Goal: Task Accomplishment & Management: Manage account settings

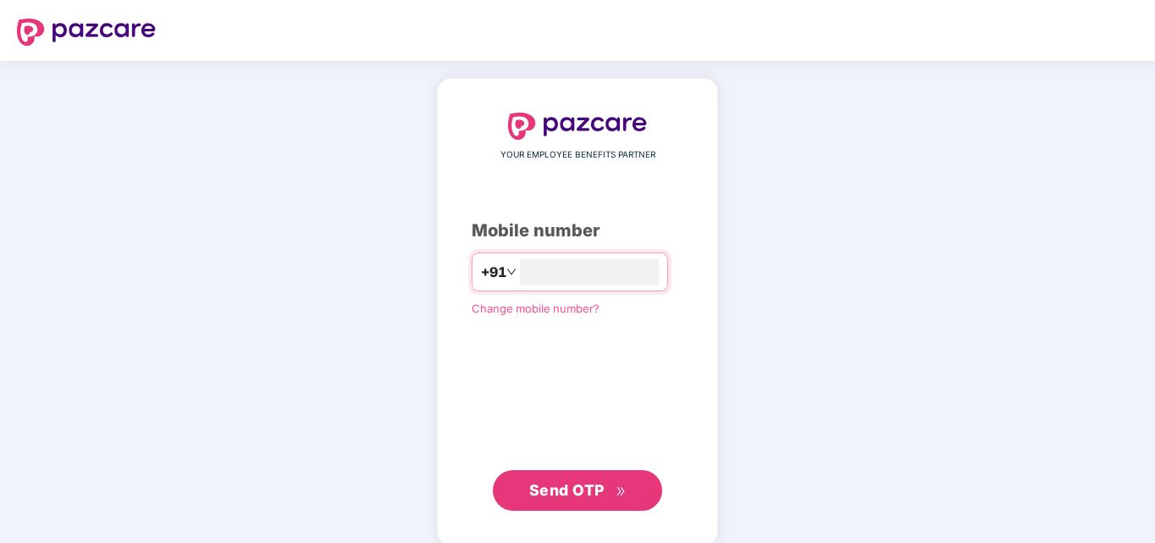
type input "**********"
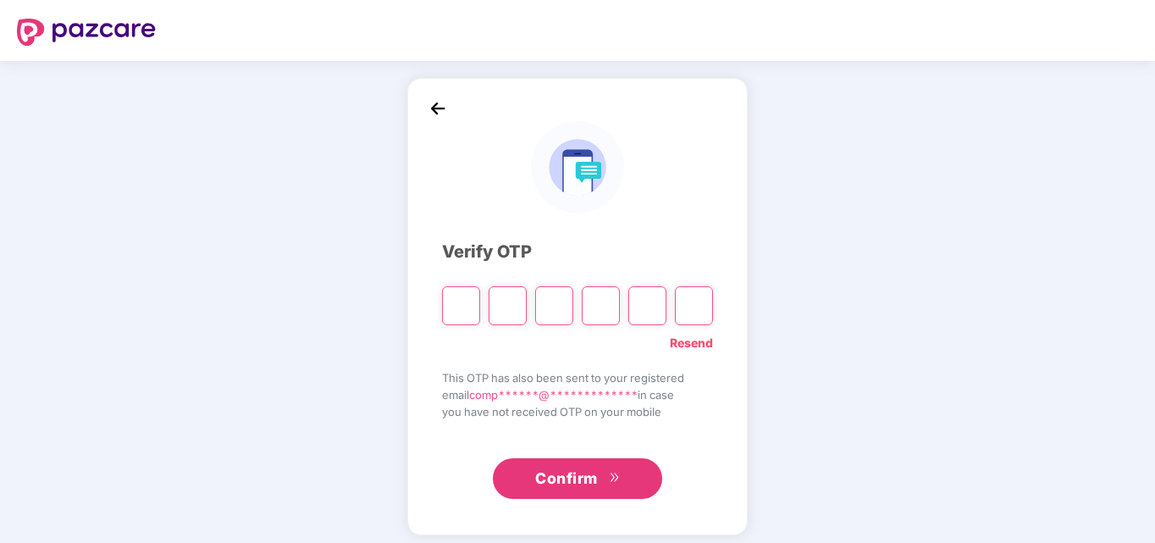
type input "*"
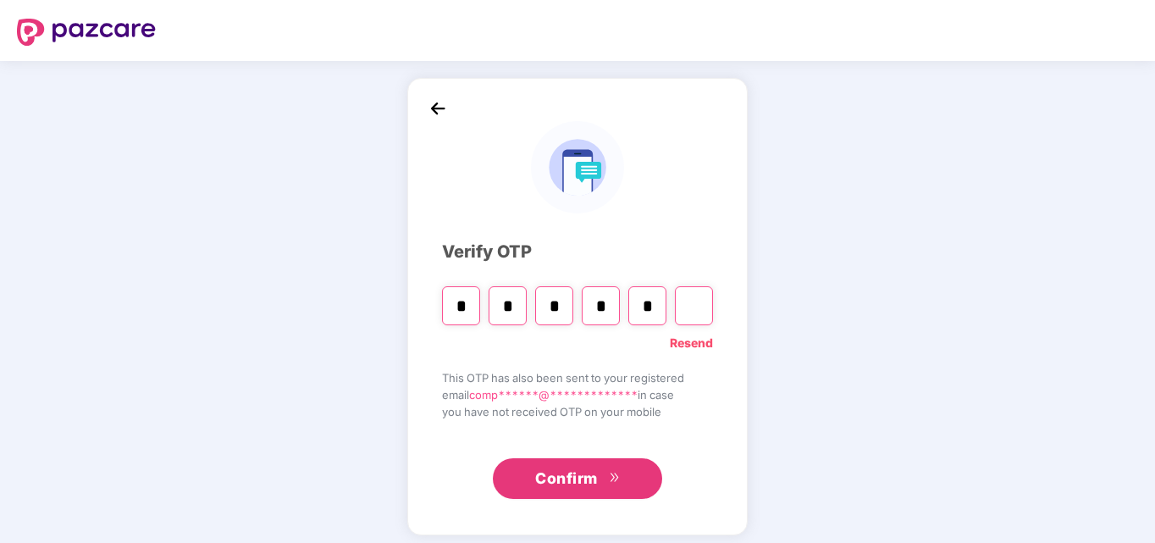
type input "*"
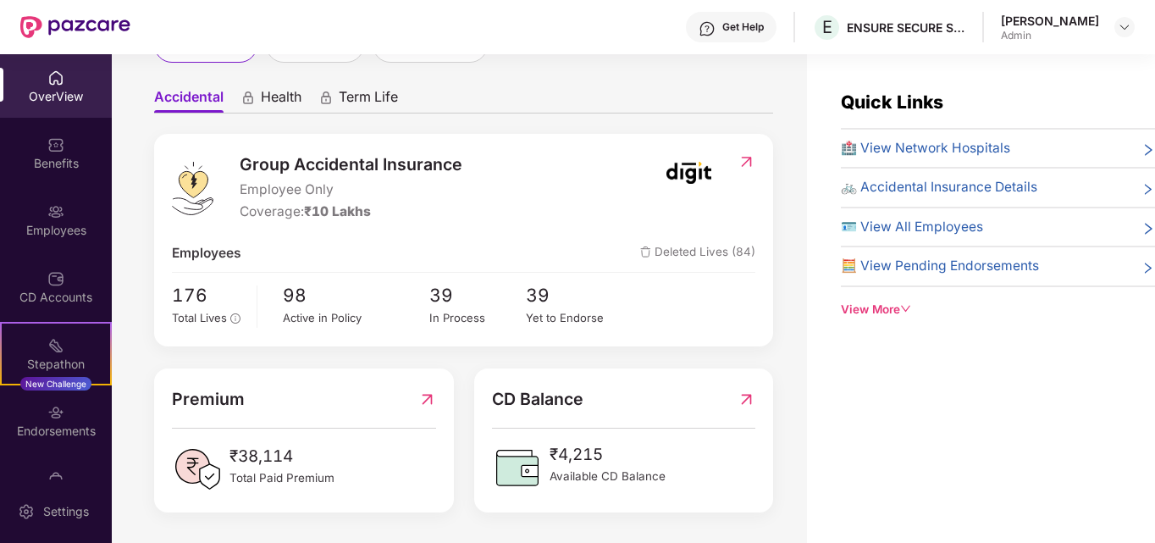
scroll to position [54, 0]
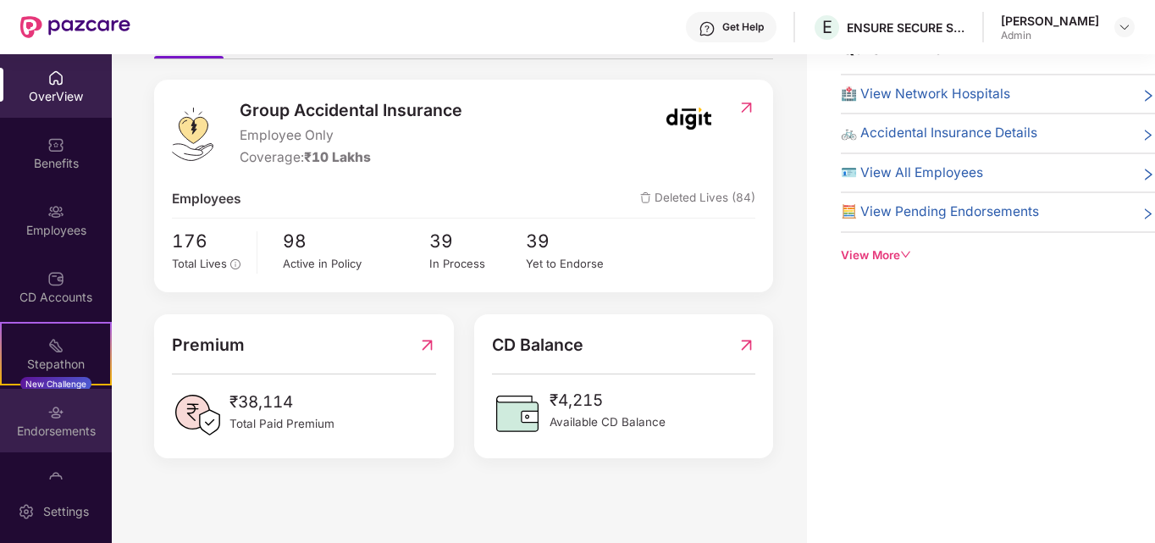
click at [72, 421] on div "Endorsements" at bounding box center [56, 421] width 112 height 64
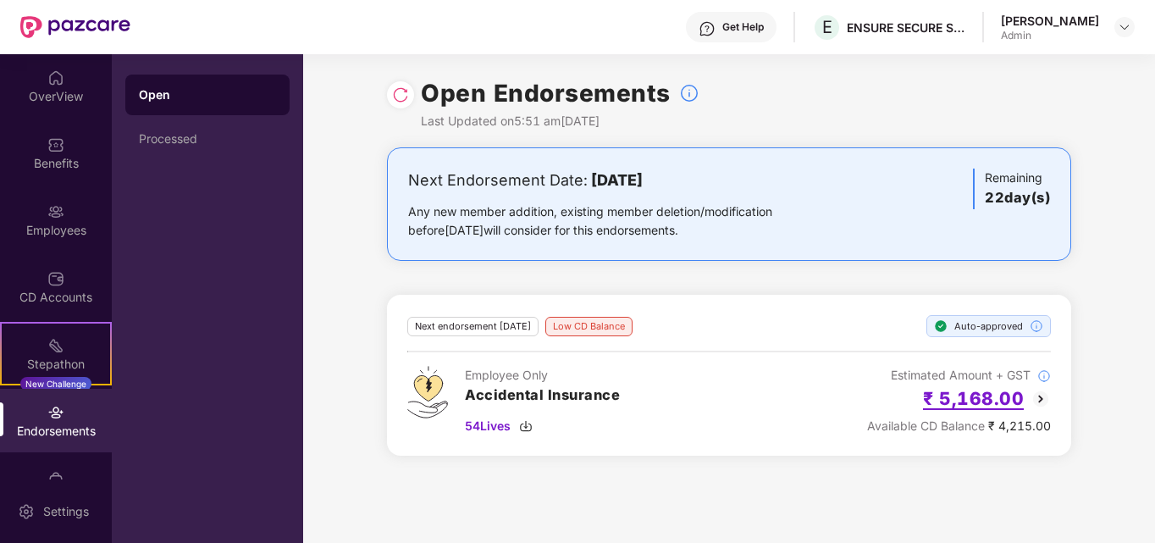
click at [982, 401] on h2 "₹ 5,168.00" at bounding box center [973, 399] width 101 height 28
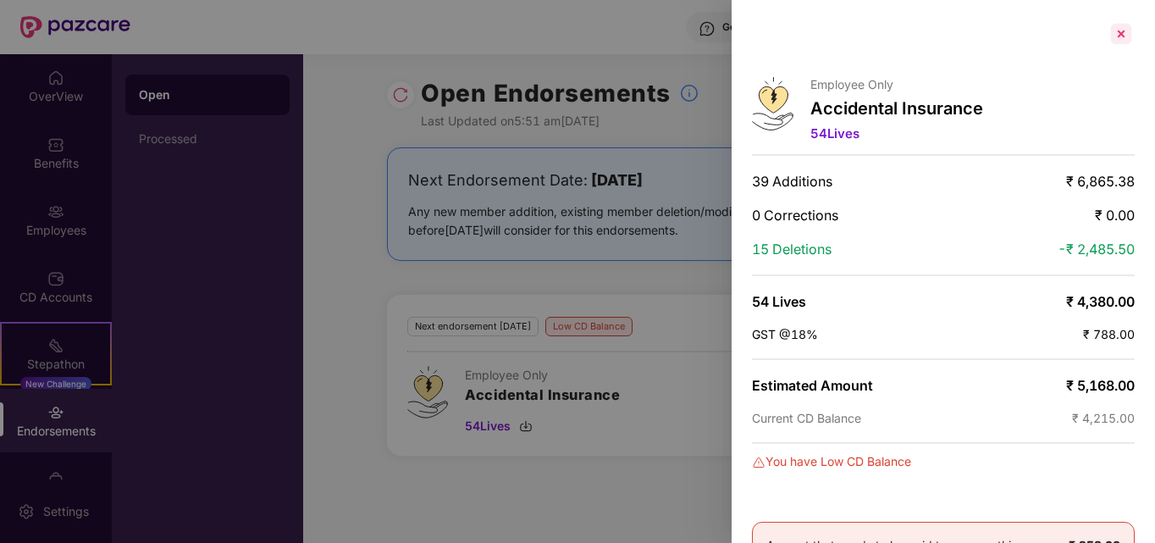
click at [1122, 37] on div at bounding box center [1121, 33] width 27 height 27
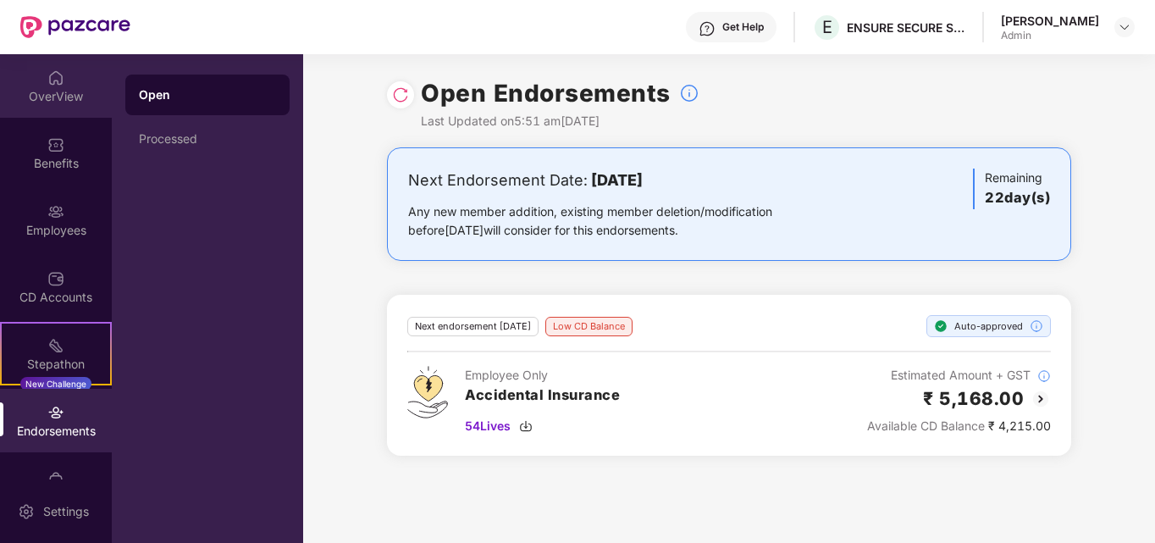
click at [47, 83] on img at bounding box center [55, 77] width 17 height 17
